Goal: Task Accomplishment & Management: Manage account settings

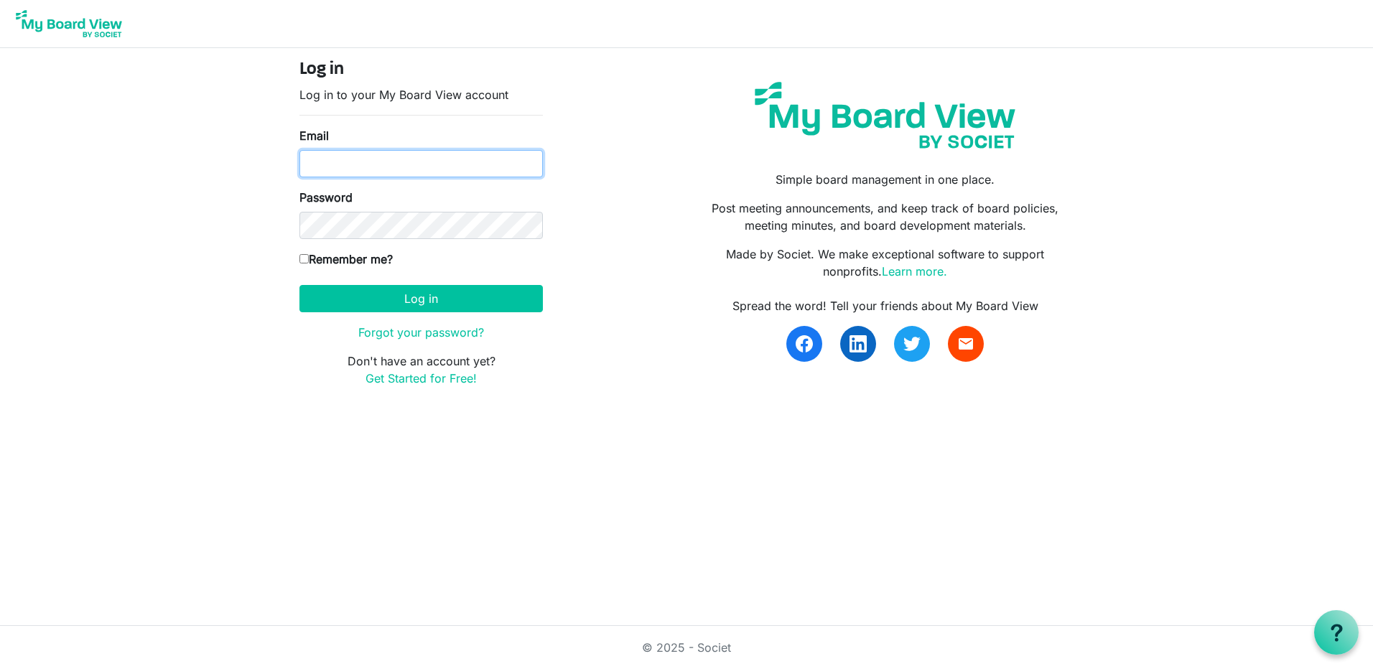
click at [387, 153] on input "Email" at bounding box center [421, 163] width 243 height 27
type input "[PERSON_NAME][EMAIL_ADDRESS][PERSON_NAME][DOMAIN_NAME]"
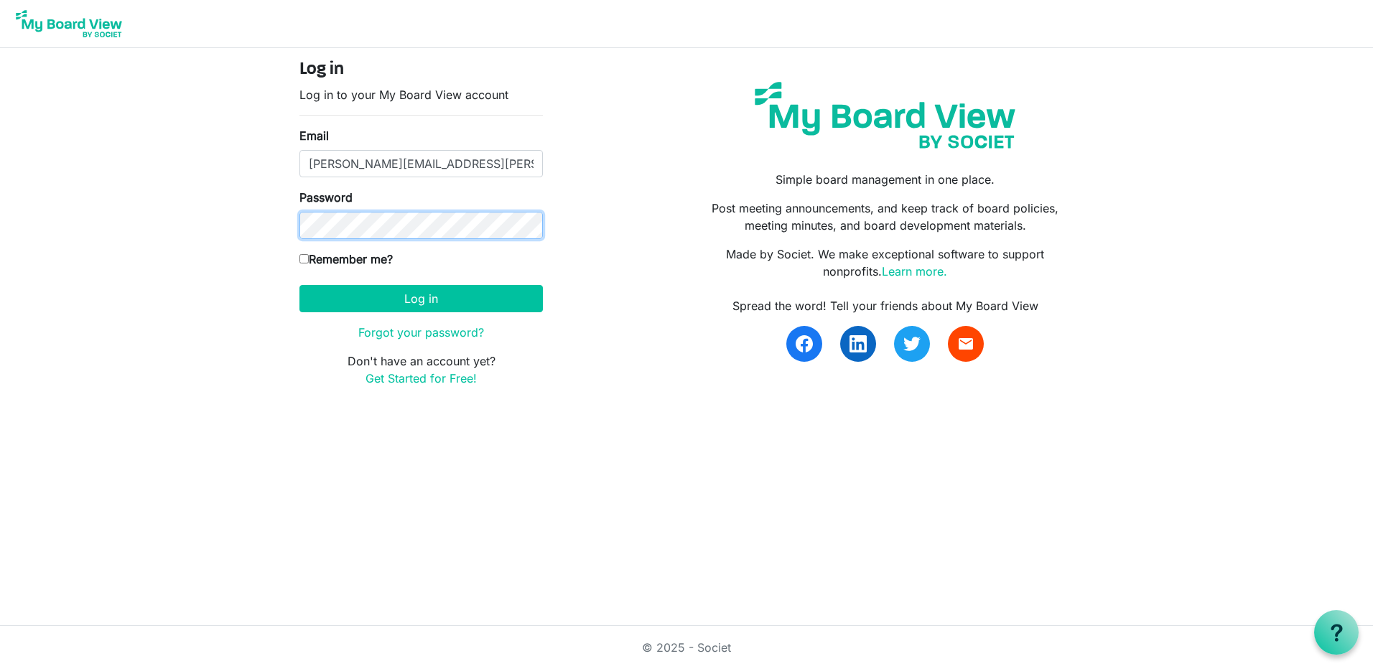
click at [300, 285] on button "Log in" at bounding box center [421, 298] width 243 height 27
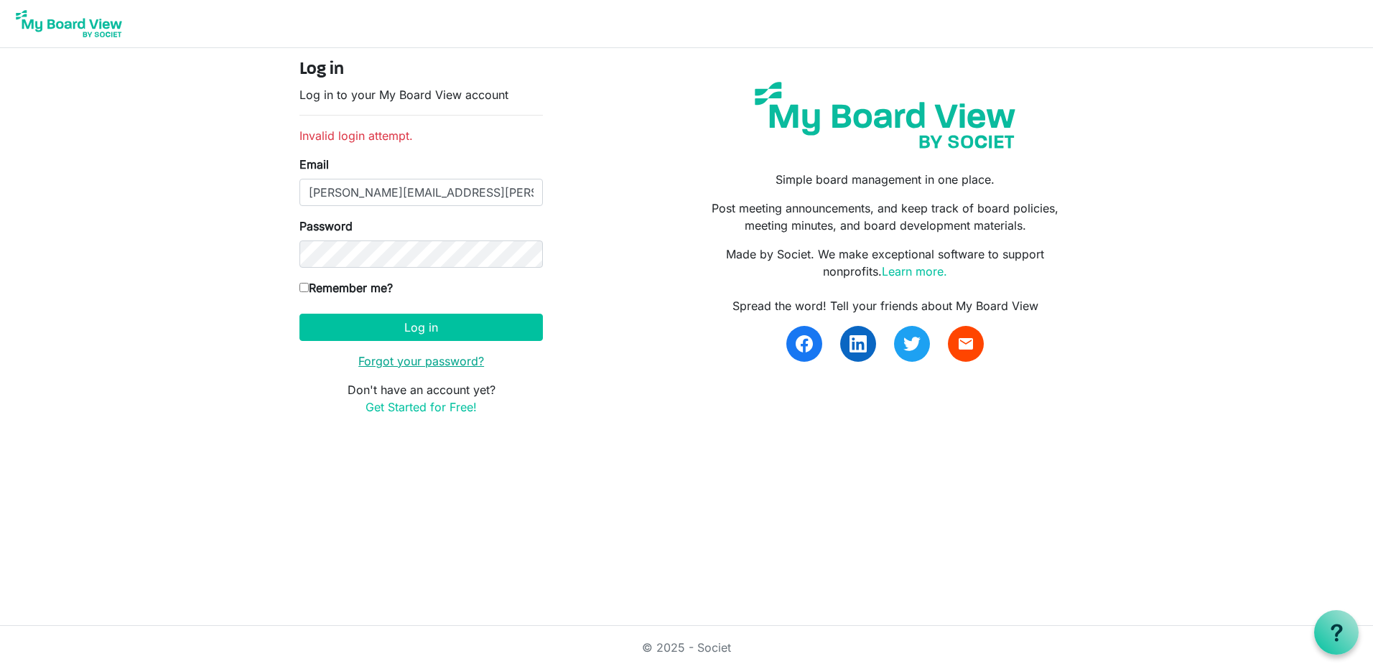
click at [410, 364] on link "Forgot your password?" at bounding box center [421, 361] width 126 height 14
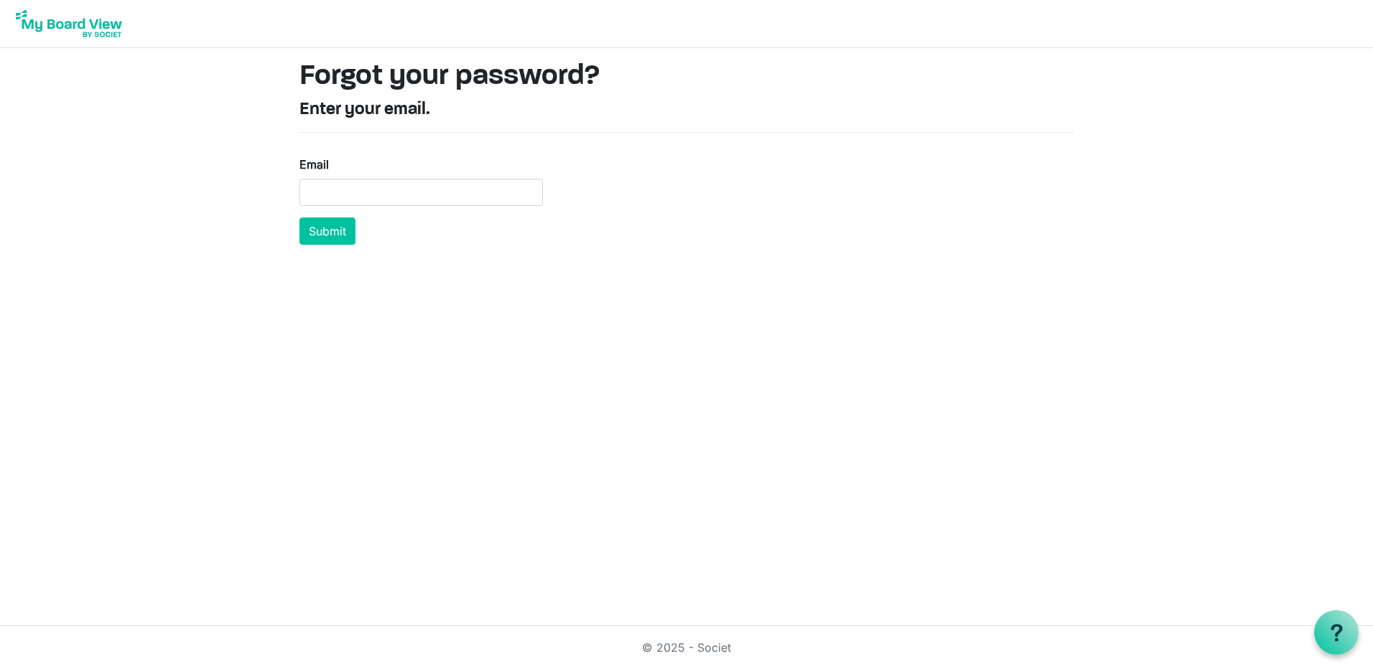
click at [419, 212] on form "Email Submit" at bounding box center [421, 200] width 243 height 89
click at [418, 199] on input "Email" at bounding box center [421, 192] width 243 height 27
type input "[PERSON_NAME][EMAIL_ADDRESS][PERSON_NAME][DOMAIN_NAME]"
click at [300, 218] on button "Submit" at bounding box center [328, 231] width 56 height 27
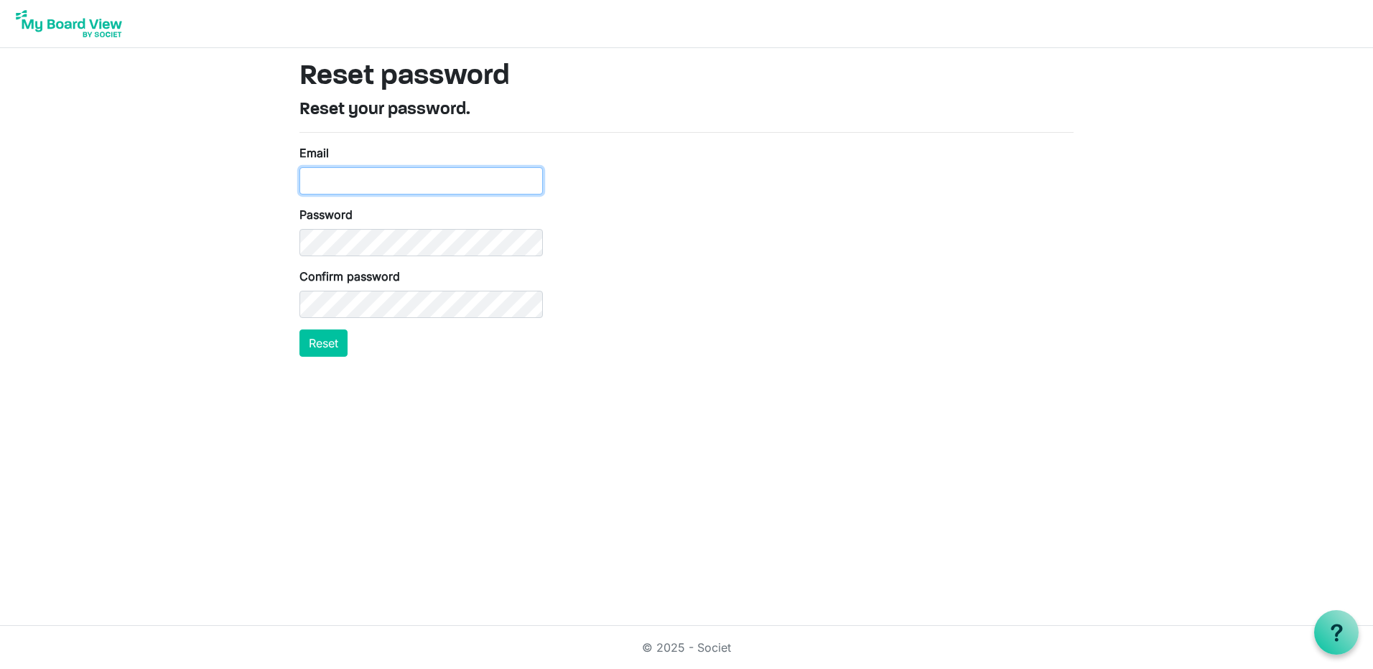
click at [396, 185] on input "Email" at bounding box center [421, 180] width 243 height 27
type input "[PERSON_NAME][EMAIL_ADDRESS][PERSON_NAME][DOMAIN_NAME]"
click at [341, 335] on button "Reset" at bounding box center [324, 343] width 48 height 27
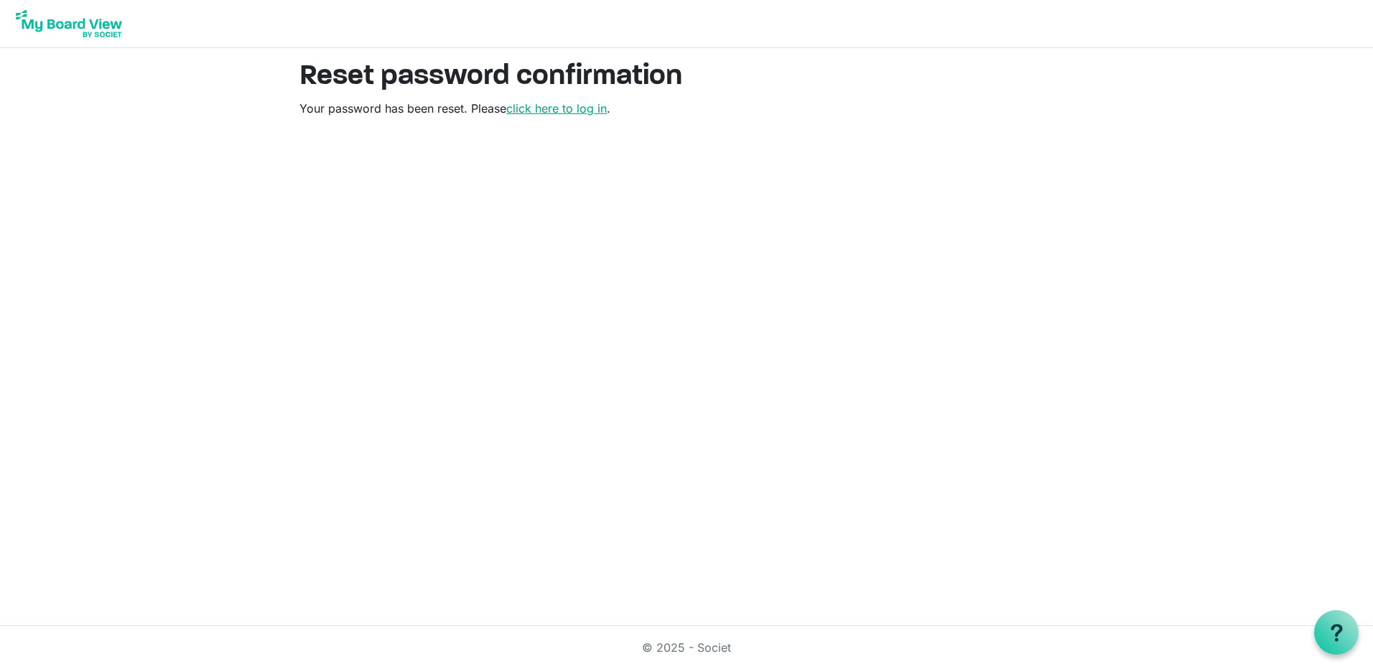
click at [580, 115] on link "click here to log in" at bounding box center [556, 108] width 101 height 14
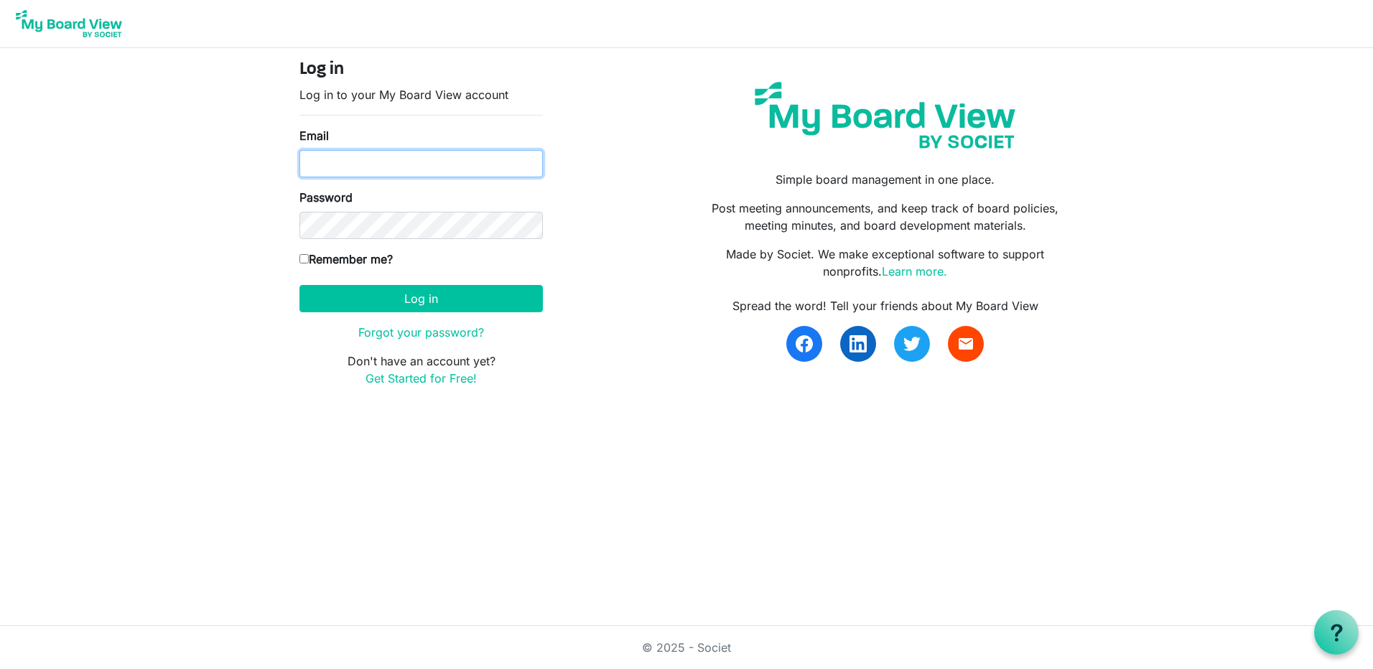
click at [450, 155] on input "Email" at bounding box center [421, 163] width 243 height 27
type input "[PERSON_NAME][EMAIL_ADDRESS][PERSON_NAME][DOMAIN_NAME]"
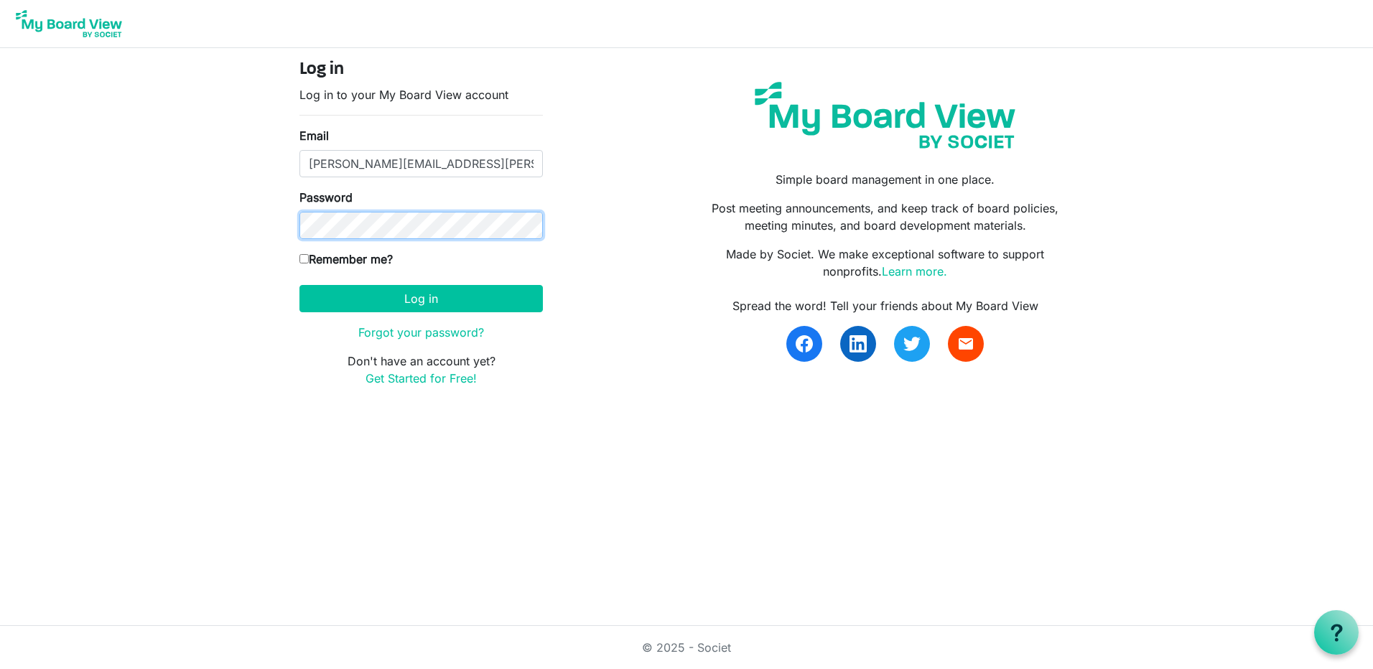
click at [300, 285] on button "Log in" at bounding box center [421, 298] width 243 height 27
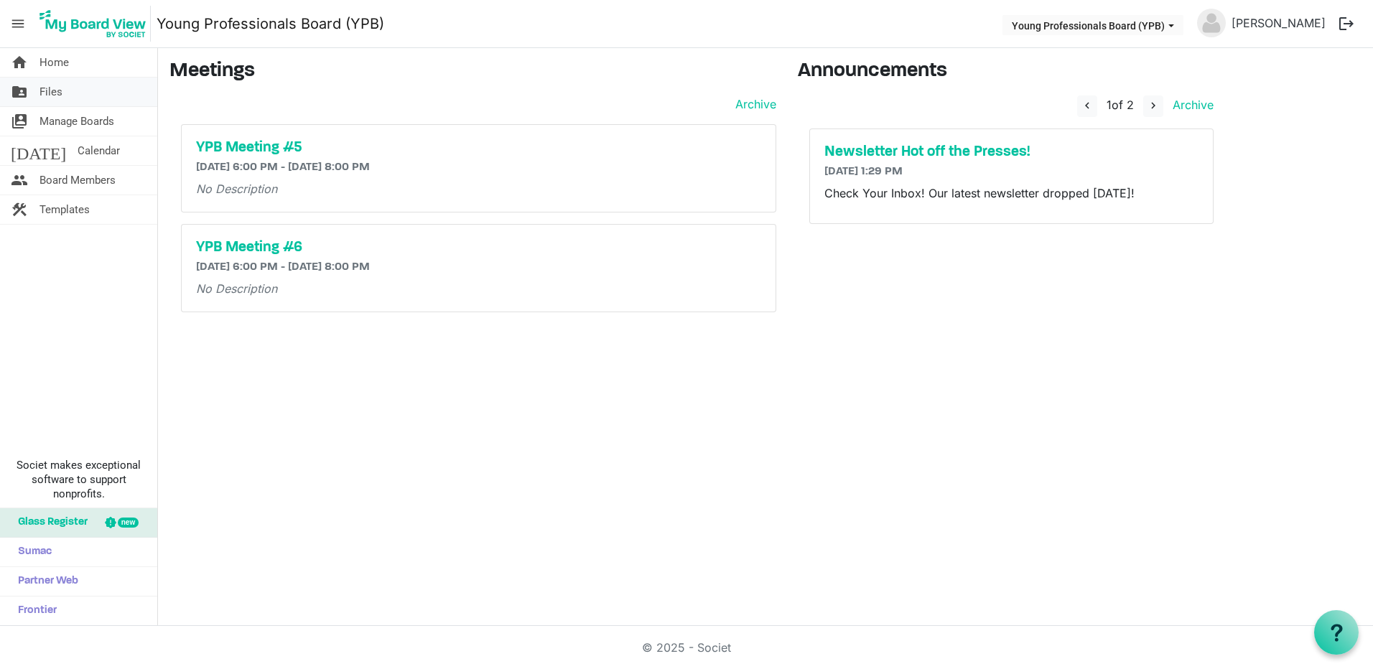
click at [58, 96] on span "Files" at bounding box center [51, 92] width 23 height 29
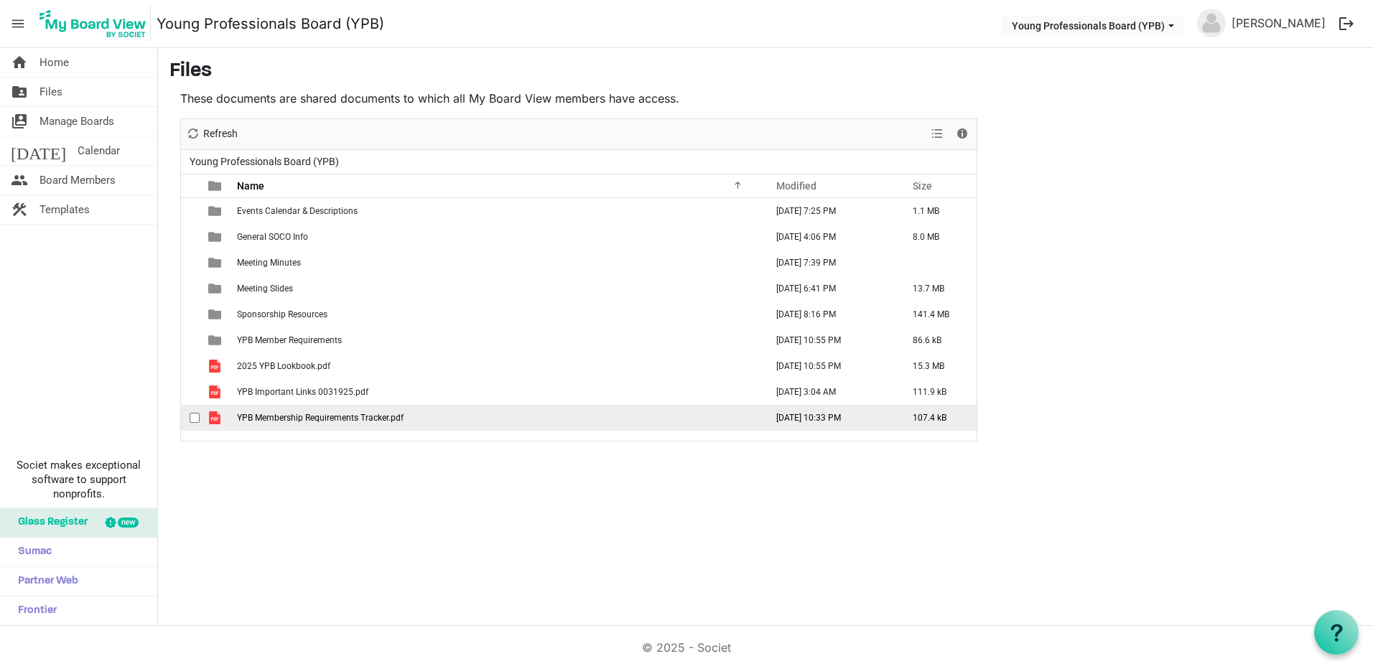
click at [305, 418] on span "YPB Membership Requirements Tracker.pdf" at bounding box center [320, 418] width 167 height 10
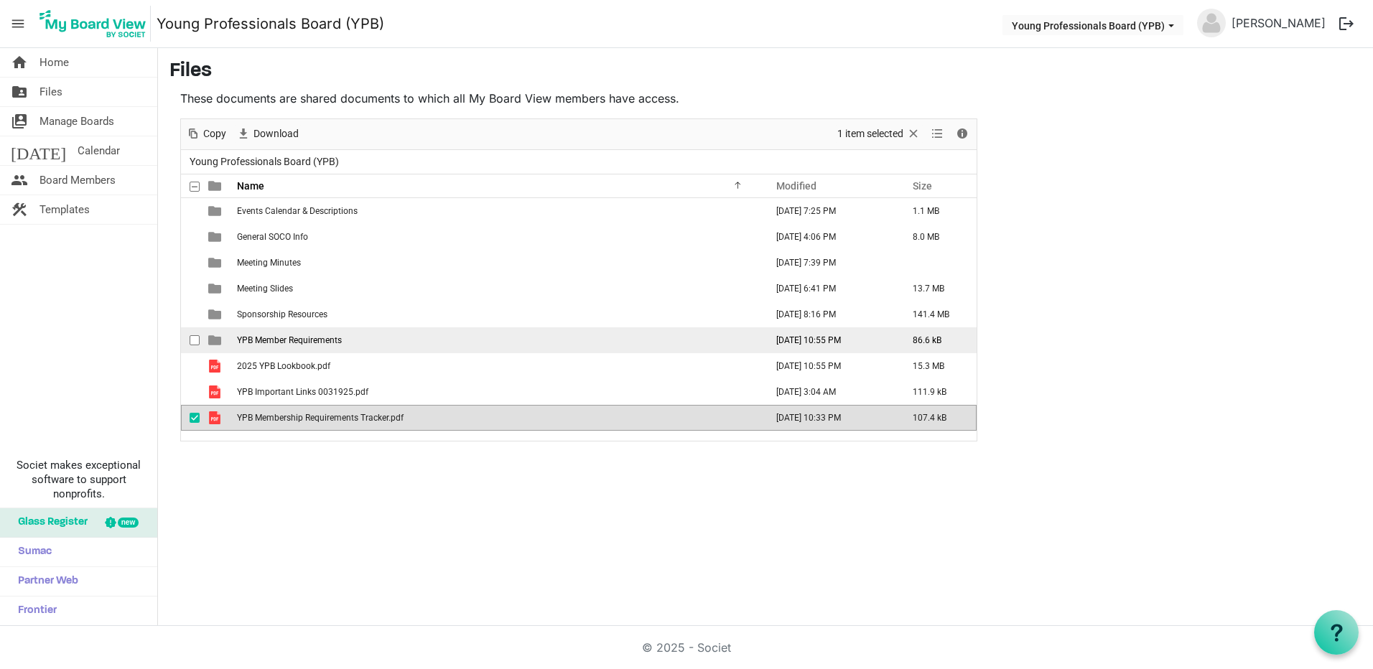
click at [294, 343] on span "YPB Member Requirements" at bounding box center [289, 340] width 105 height 10
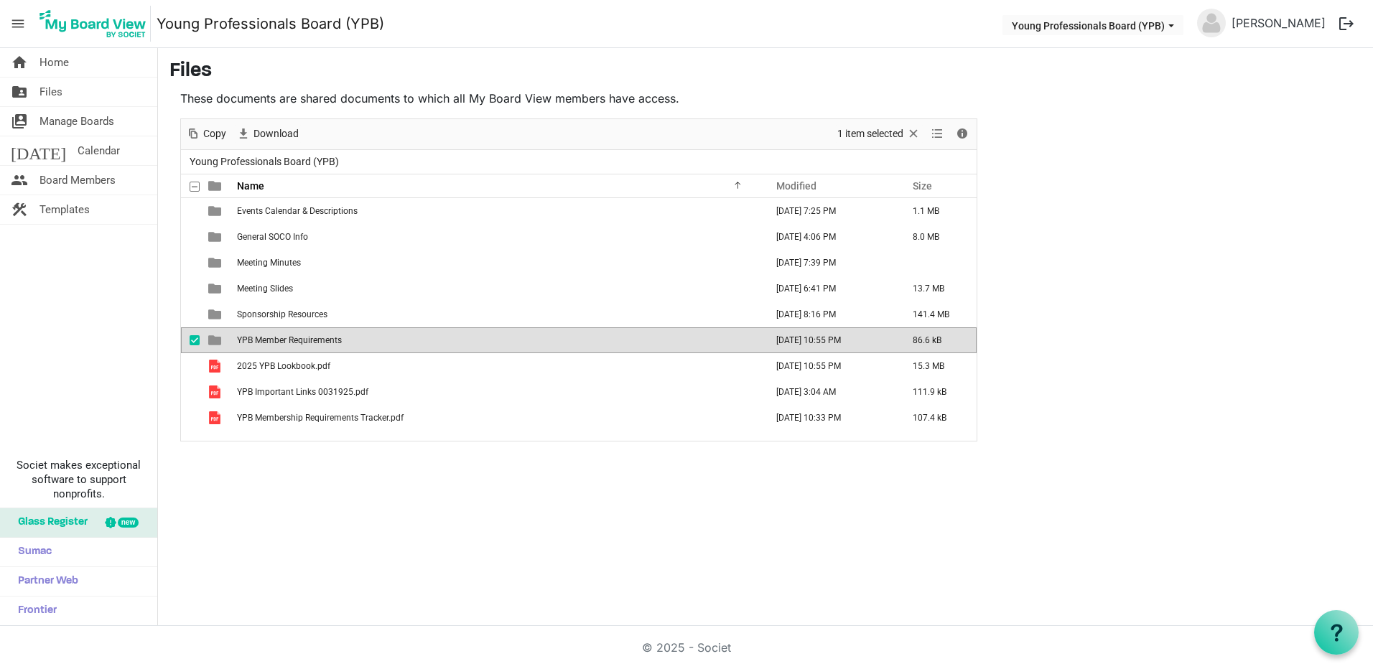
click at [294, 343] on span "YPB Member Requirements" at bounding box center [289, 340] width 105 height 10
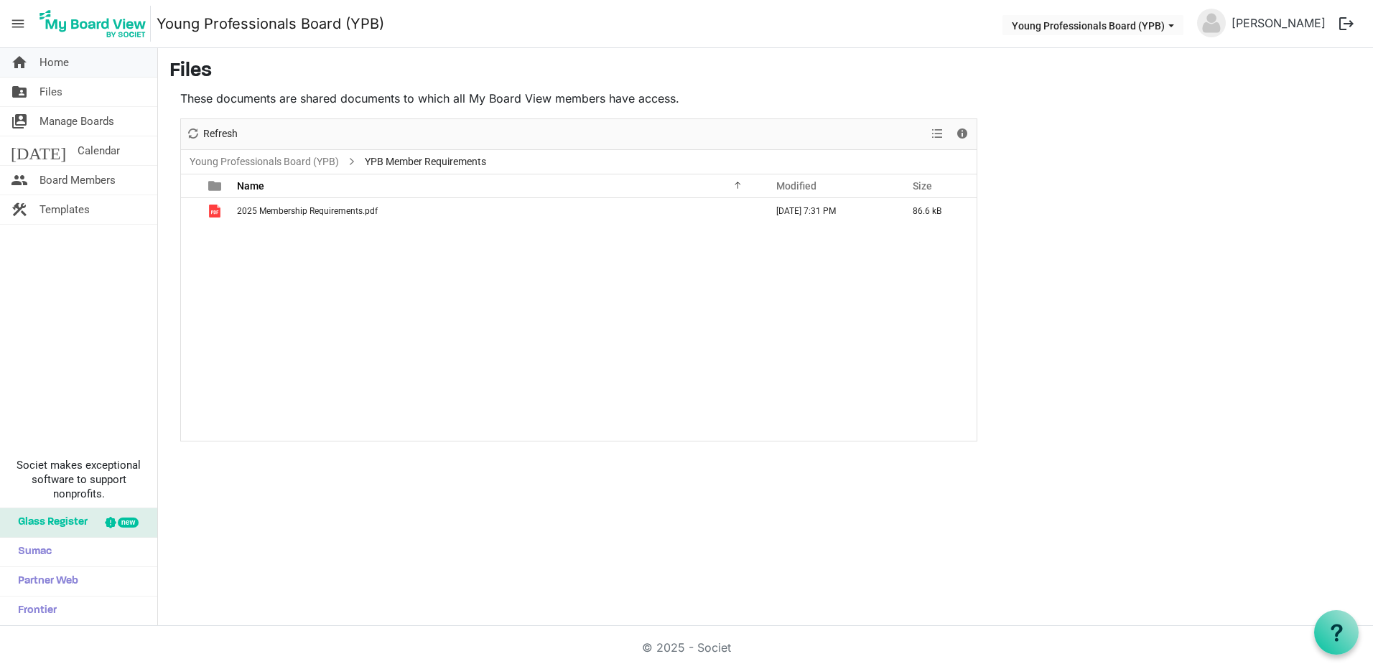
click at [65, 62] on span "Home" at bounding box center [54, 62] width 29 height 29
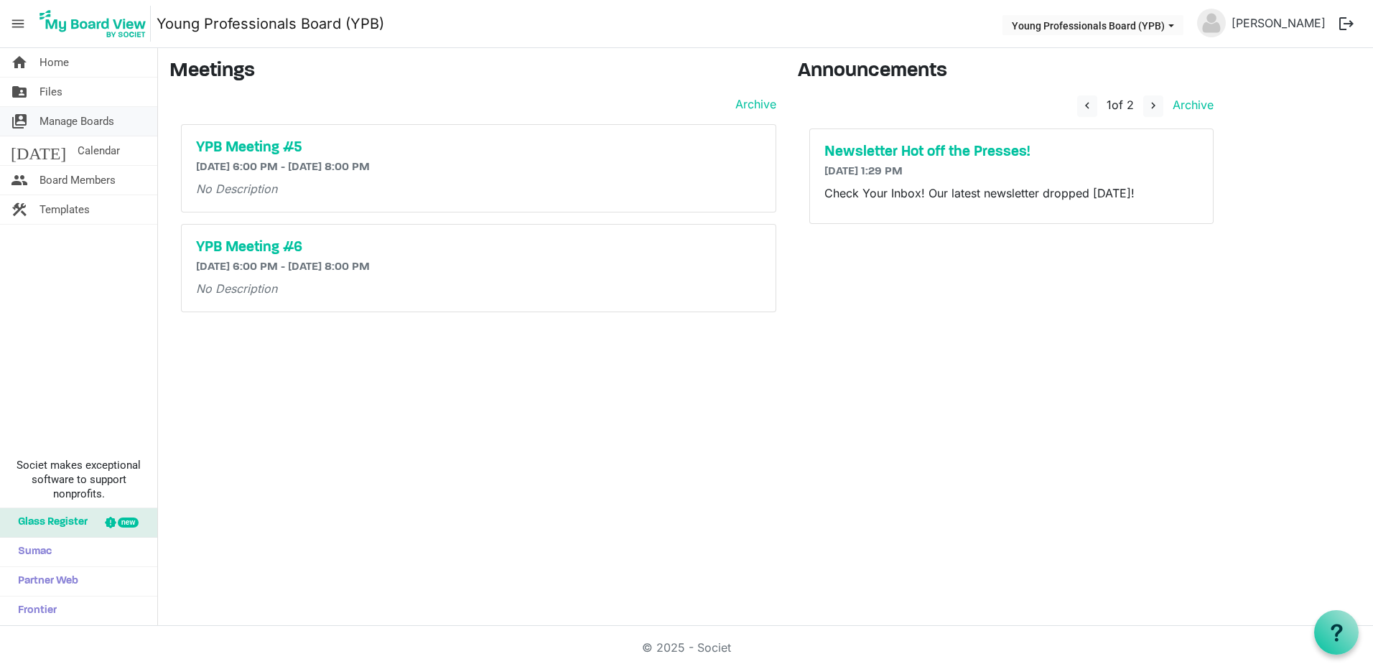
click at [77, 124] on span "Manage Boards" at bounding box center [77, 121] width 75 height 29
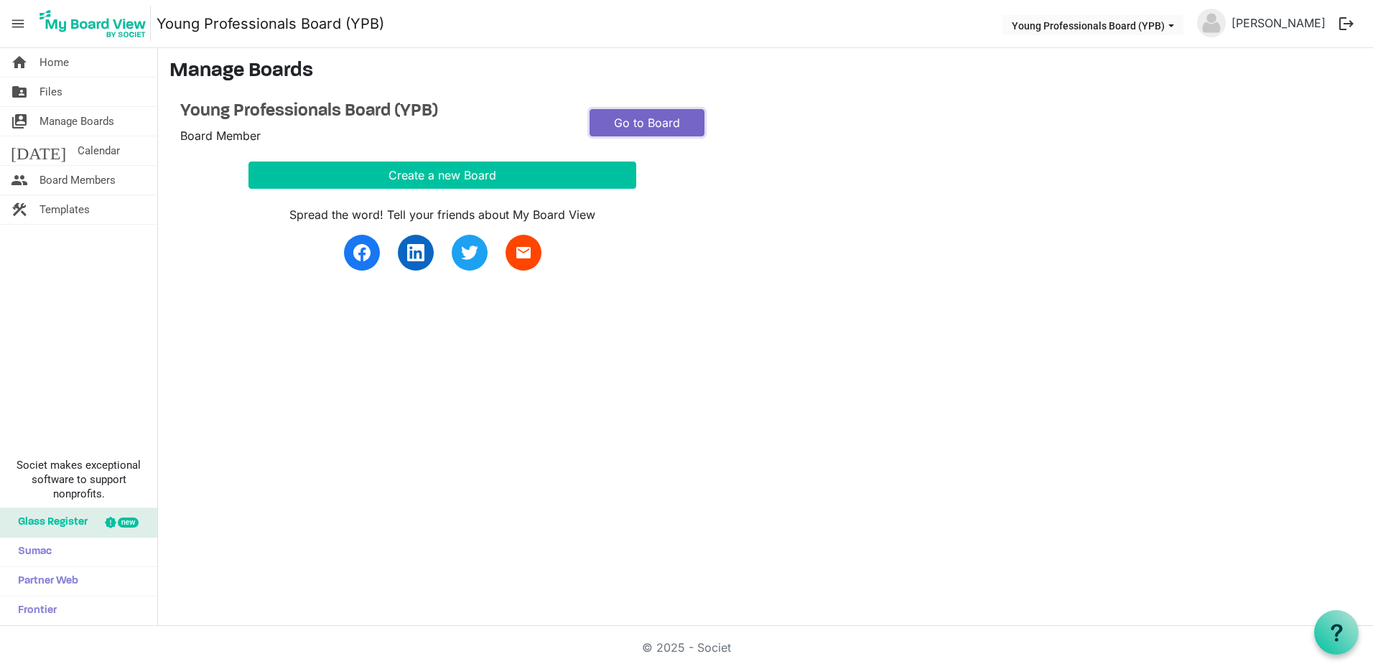
click at [653, 122] on link "Go to Board" at bounding box center [647, 122] width 115 height 27
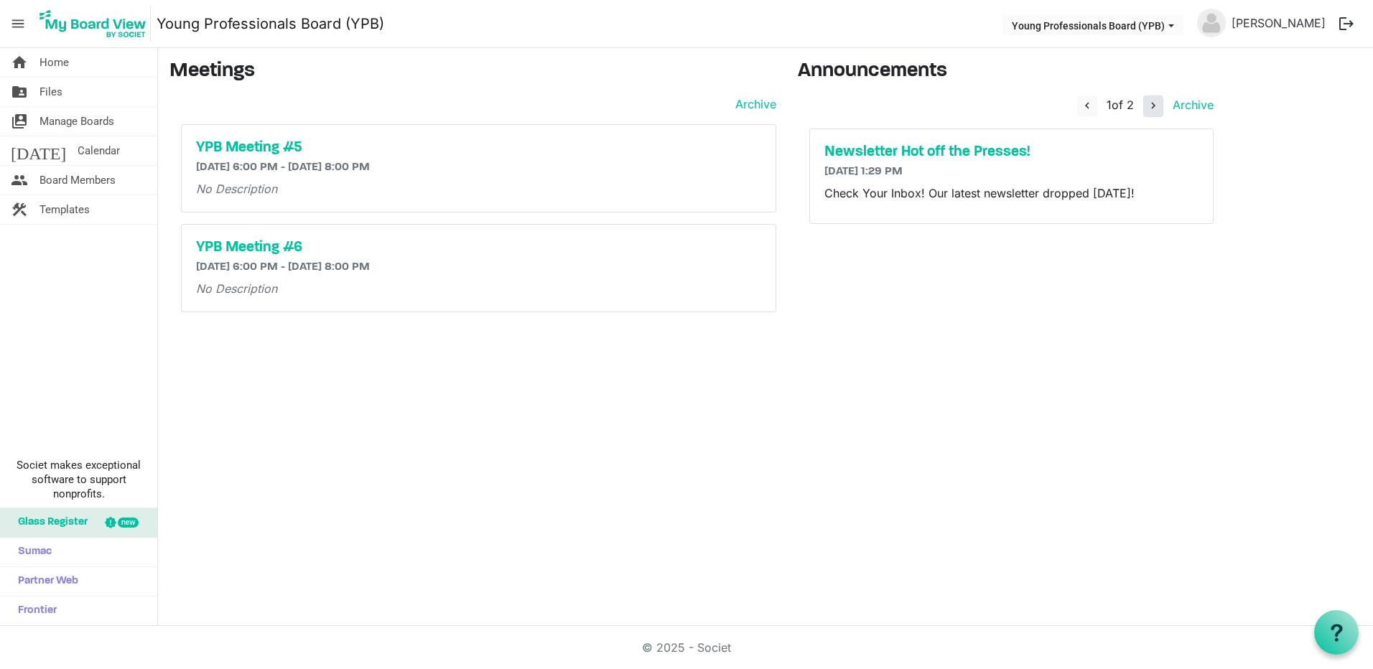
click at [1143, 103] on span "navigate_before 1 of 2 navigate_next Archive" at bounding box center [1145, 107] width 136 height 22
click at [1147, 103] on span "navigate_next" at bounding box center [1153, 105] width 13 height 13
click at [1263, 145] on main "Meetings Archive YPB Meeting #5 9/17/2025 6:00 PM - 9/17/2025 8:00 PM No Descri…" at bounding box center [765, 191] width 1215 height 287
click at [1113, 108] on span "2 of 2" at bounding box center [1119, 105] width 29 height 14
click at [62, 94] on span "Files" at bounding box center [51, 92] width 23 height 29
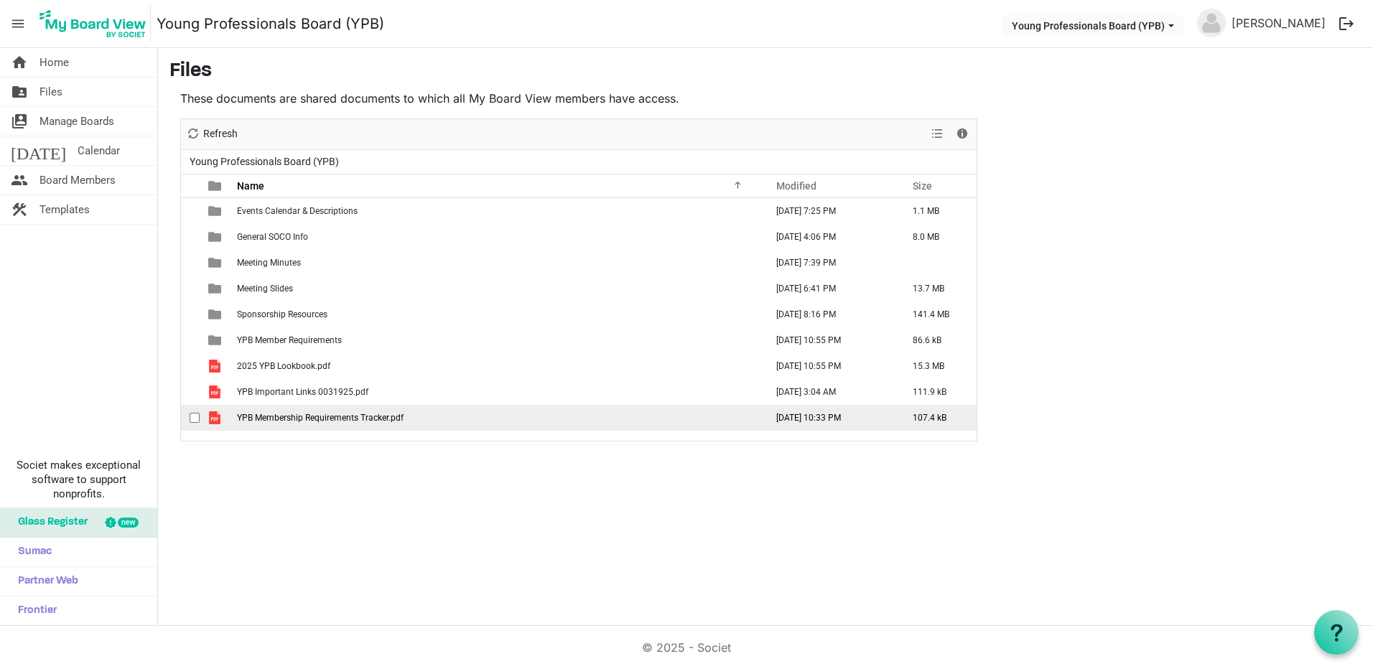
click at [264, 419] on span "YPB Membership Requirements Tracker.pdf" at bounding box center [320, 418] width 167 height 10
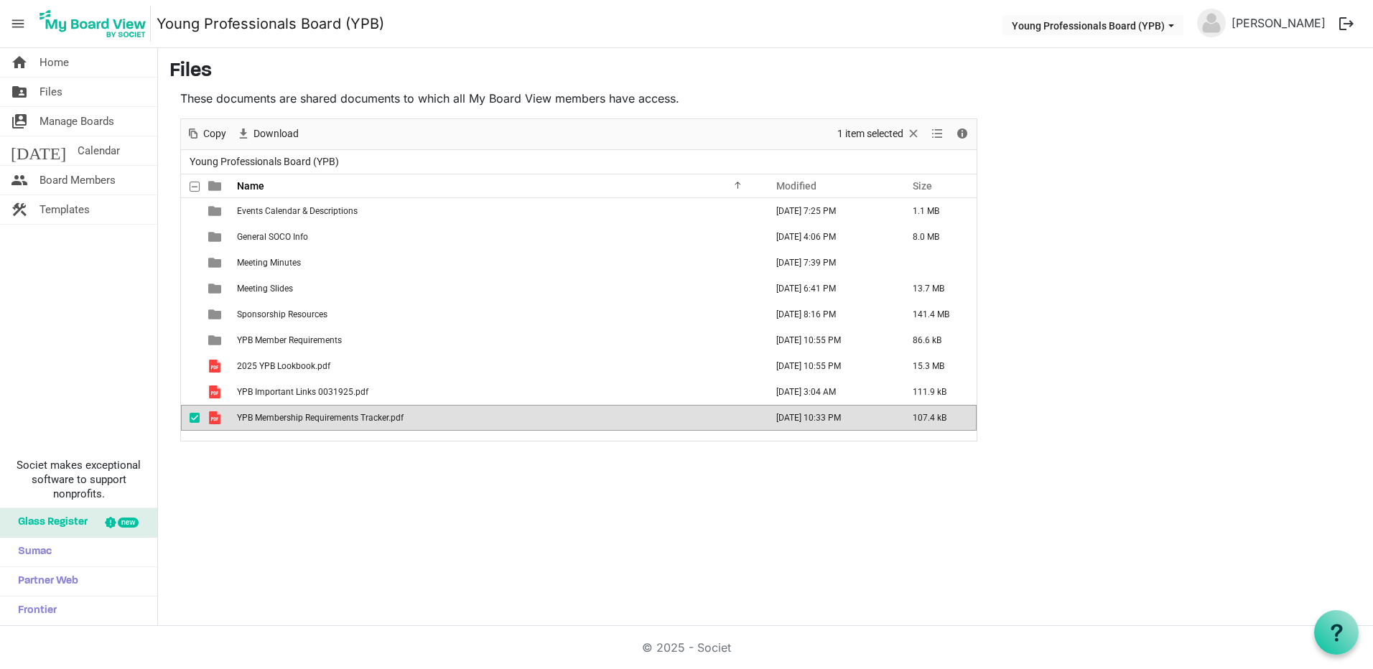
click at [264, 419] on span "YPB Membership Requirements Tracker.pdf" at bounding box center [320, 418] width 167 height 10
